Goal: Task Accomplishment & Management: Manage account settings

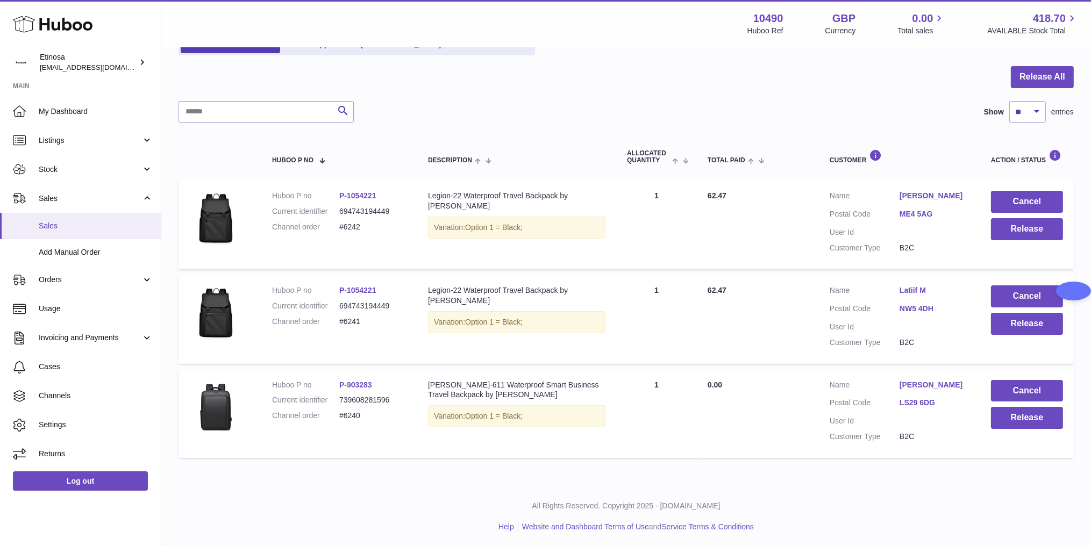
click at [107, 227] on span "Sales" at bounding box center [96, 226] width 114 height 10
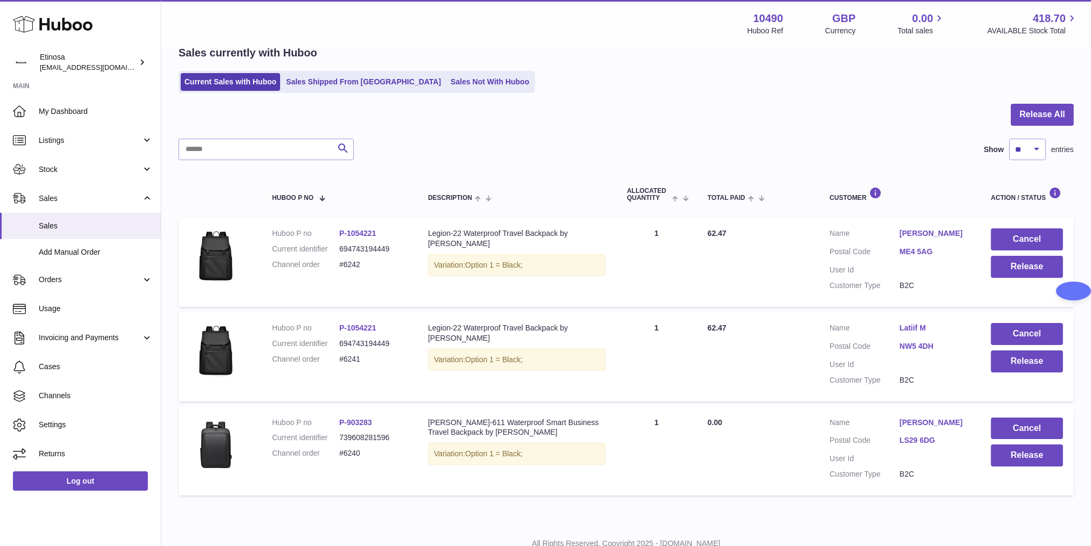
scroll to position [81, 0]
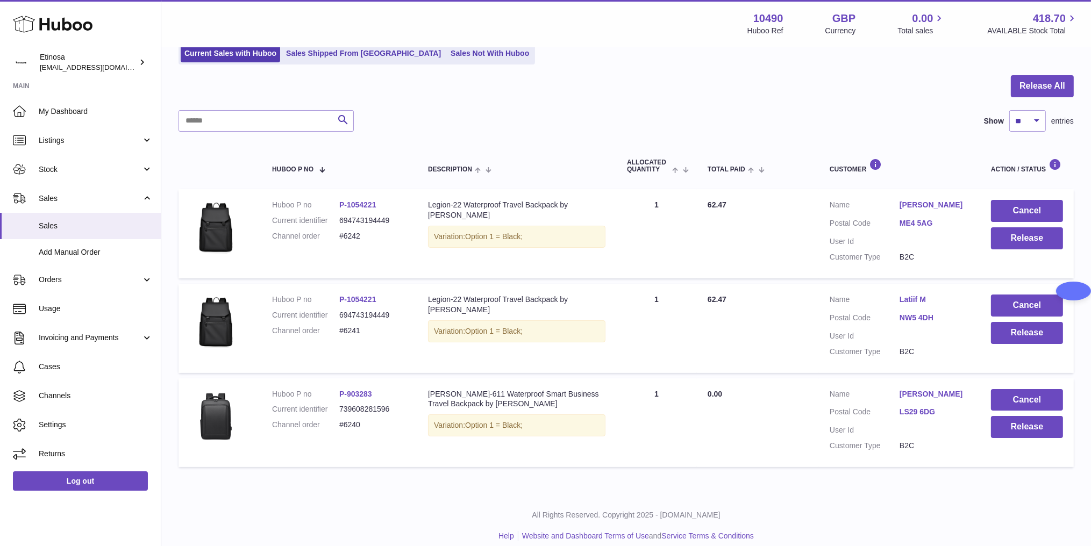
drag, startPoint x: 366, startPoint y: 433, endPoint x: 337, endPoint y: 426, distance: 29.3
click at [337, 426] on dl "Huboo P no P-903283 Current identifier 739608281596 Channel order #6240" at bounding box center [339, 412] width 134 height 47
copy dl "#6240"
drag, startPoint x: 365, startPoint y: 332, endPoint x: 337, endPoint y: 330, distance: 28.6
click at [337, 330] on dl "Huboo P no P-1054221 Current identifier 694743194449 Channel order #6241" at bounding box center [339, 318] width 134 height 47
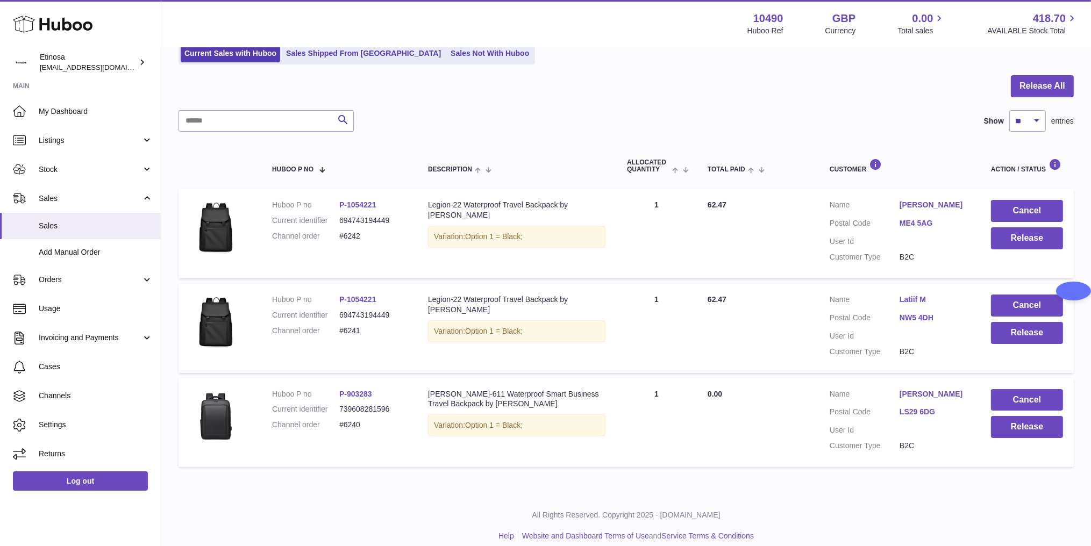
copy dl "#6241"
drag, startPoint x: 373, startPoint y: 236, endPoint x: 337, endPoint y: 236, distance: 36.0
click at [337, 236] on dl "Huboo P no P-1054221 Current identifier 694743194449 Channel order #6242" at bounding box center [339, 223] width 134 height 47
copy dl "#6242"
drag, startPoint x: 518, startPoint y: 498, endPoint x: 543, endPoint y: 498, distance: 25.3
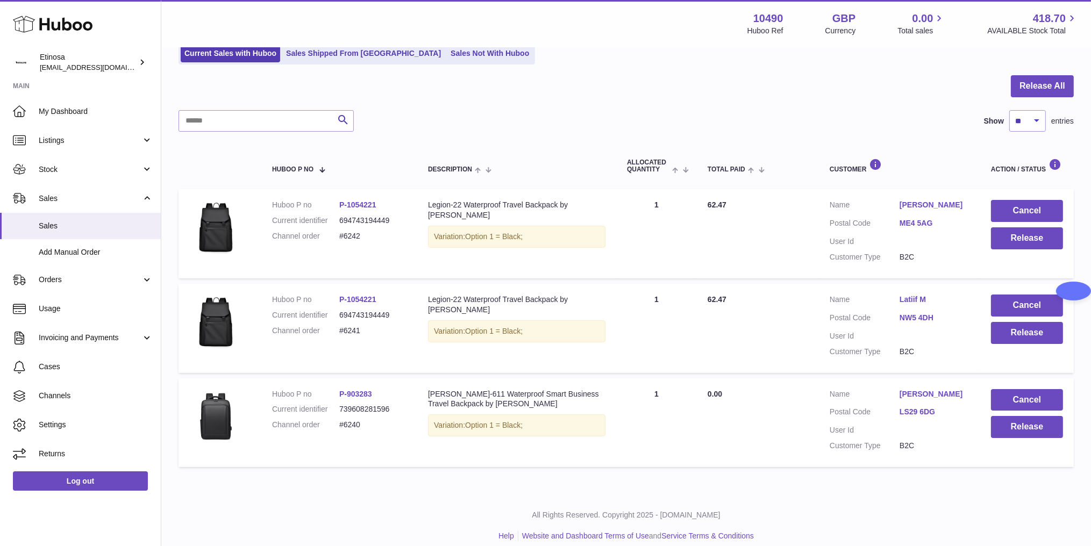
click at [518, 498] on div "All Rights Reserved. Copyright 2025 - [DOMAIN_NAME] Help Website and Dashboard …" at bounding box center [626, 525] width 930 height 63
click at [1036, 429] on button "Release" at bounding box center [1027, 427] width 72 height 22
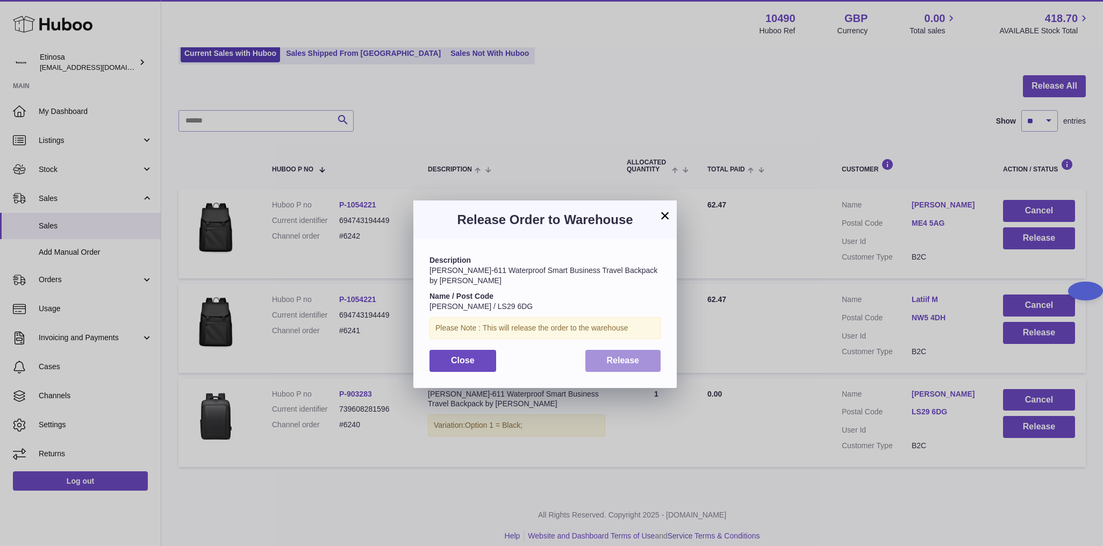
click at [624, 356] on span "Release" at bounding box center [623, 360] width 33 height 9
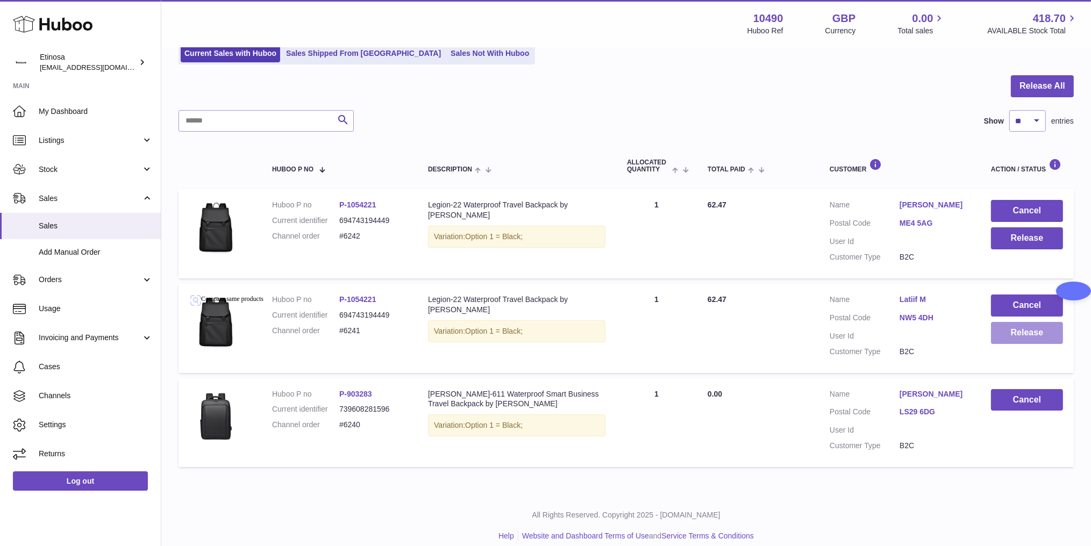
click at [1029, 338] on button "Release" at bounding box center [1027, 333] width 72 height 22
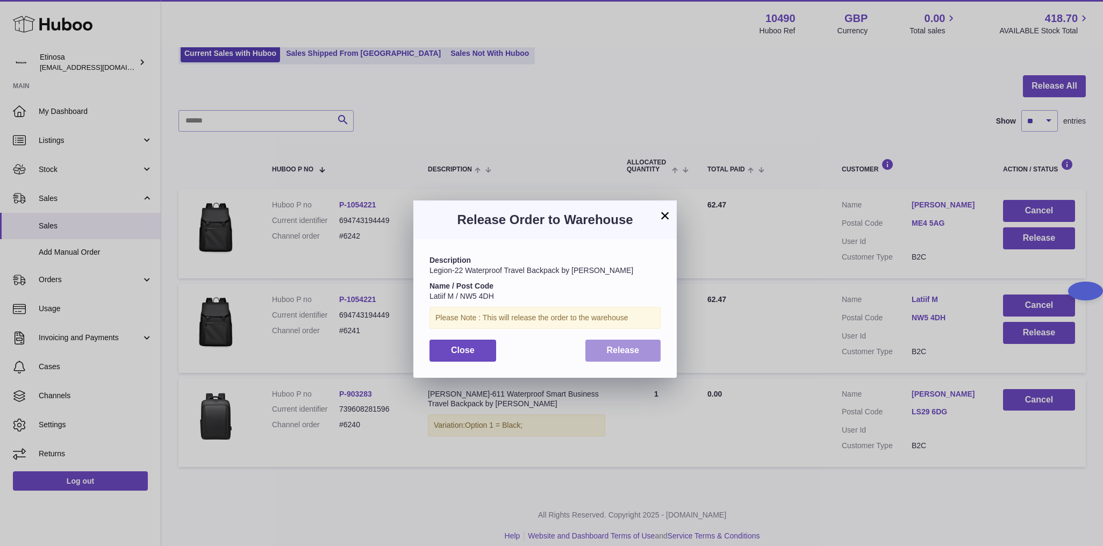
drag, startPoint x: 633, startPoint y: 353, endPoint x: 482, endPoint y: 297, distance: 161.4
click at [631, 353] on span "Release" at bounding box center [623, 350] width 33 height 9
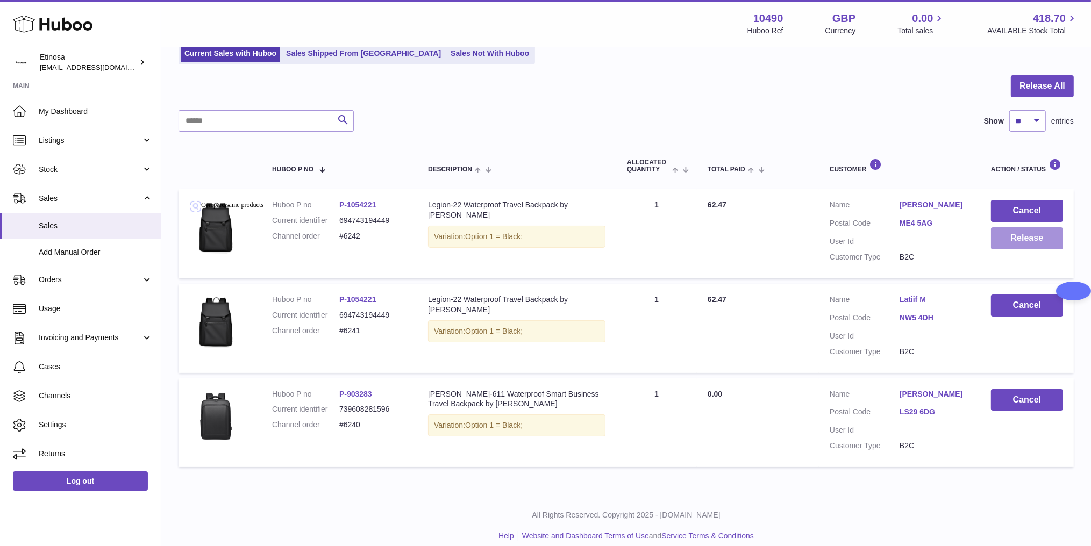
click at [1024, 244] on button "Release" at bounding box center [1027, 238] width 72 height 22
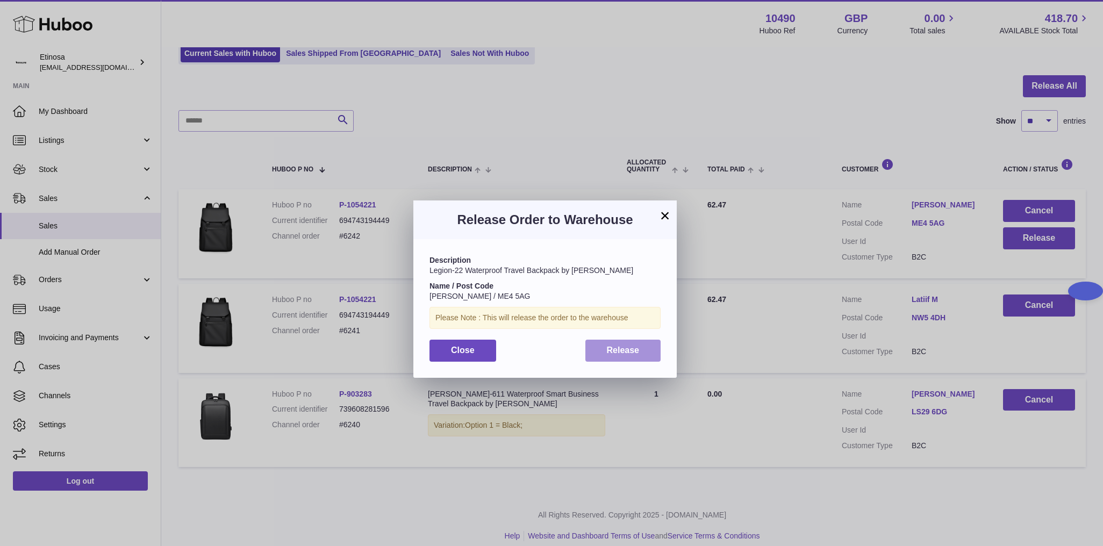
click at [635, 355] on button "Release" at bounding box center [624, 351] width 76 height 22
